Goal: Find specific page/section: Find specific page/section

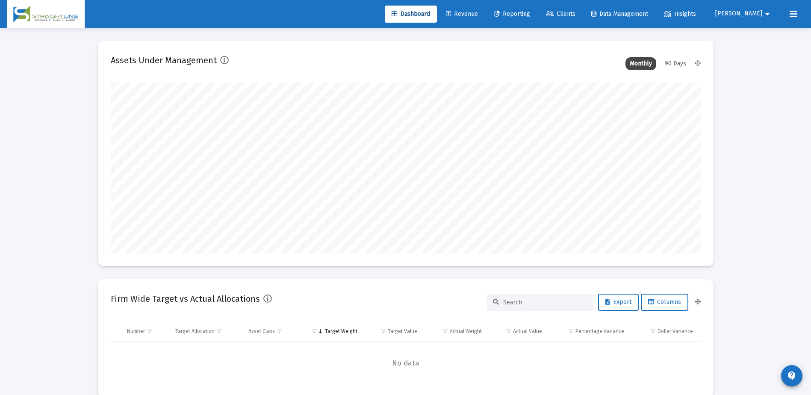
scroll to position [171, 318]
type input "[DATE]"
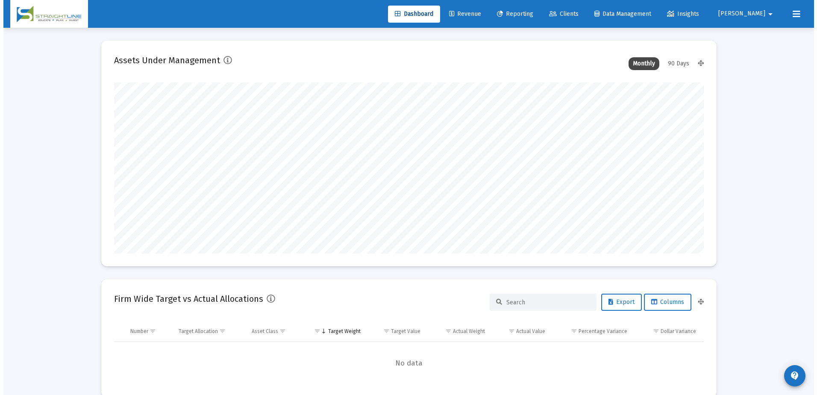
scroll to position [171, 276]
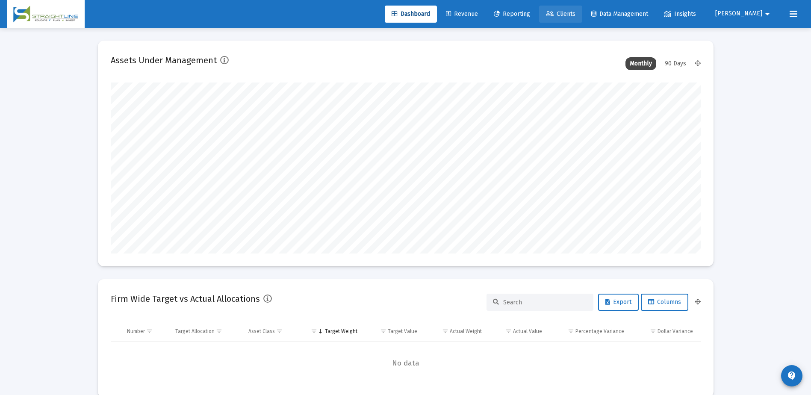
click at [575, 15] on span "Clients" at bounding box center [560, 13] width 29 height 7
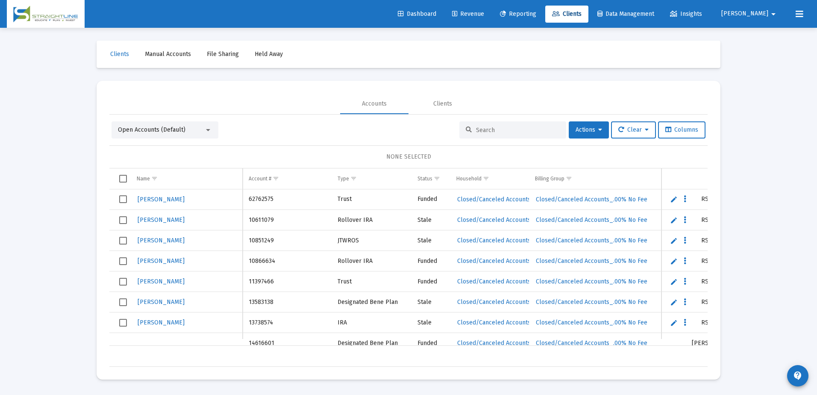
click at [512, 133] on input at bounding box center [518, 130] width 84 height 7
type input "tiaa"
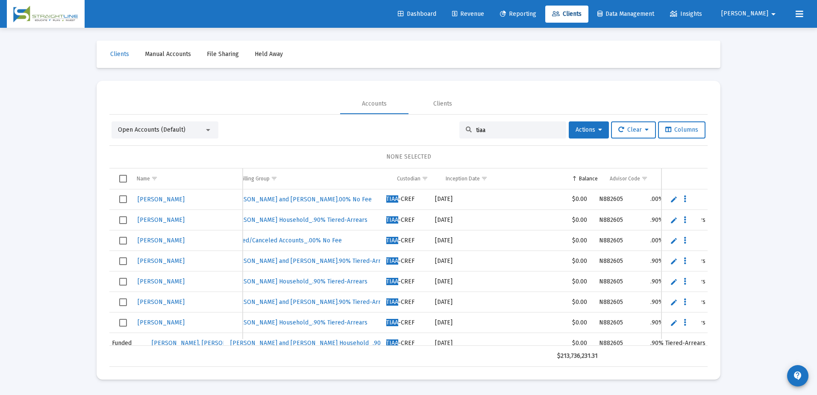
scroll to position [0, 348]
